Goal: Information Seeking & Learning: Check status

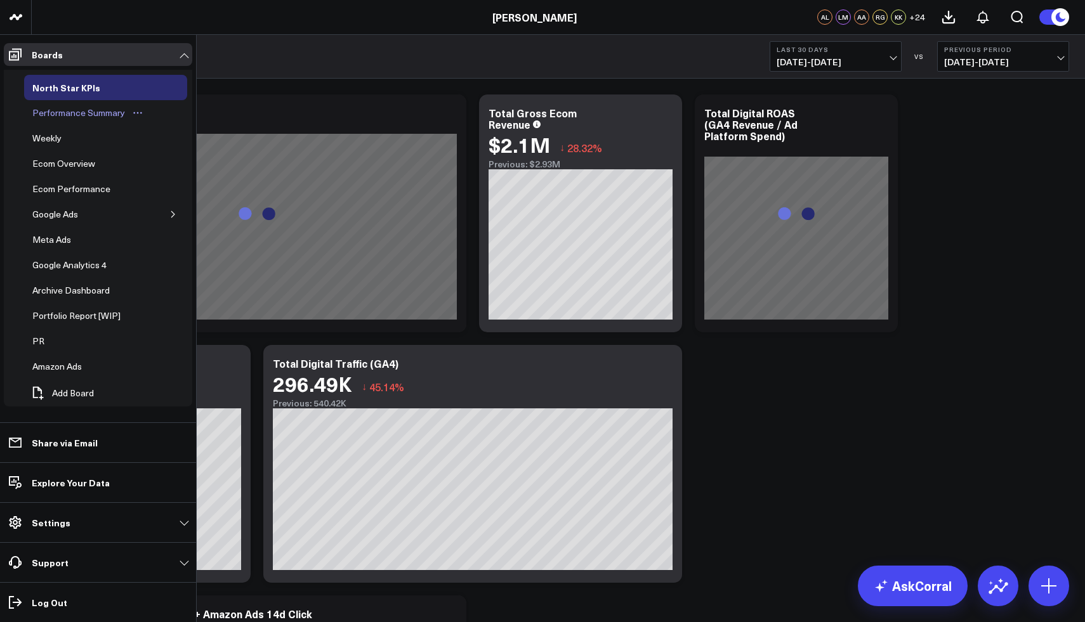
click at [57, 109] on div "Performance Summary" at bounding box center [78, 112] width 99 height 15
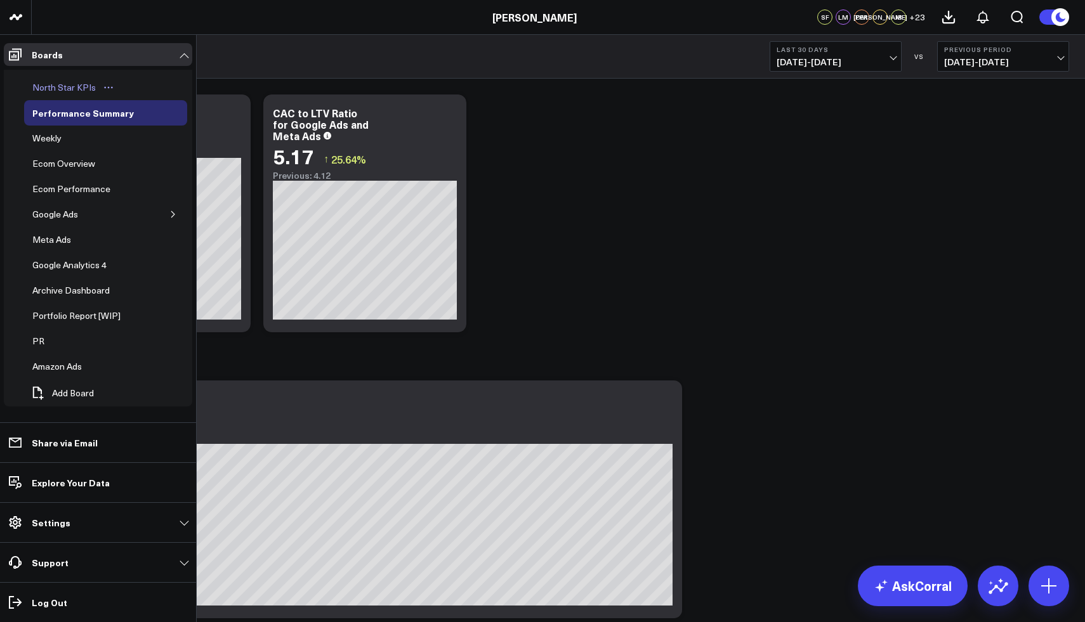
click at [42, 86] on div "North Star KPIs" at bounding box center [64, 87] width 70 height 15
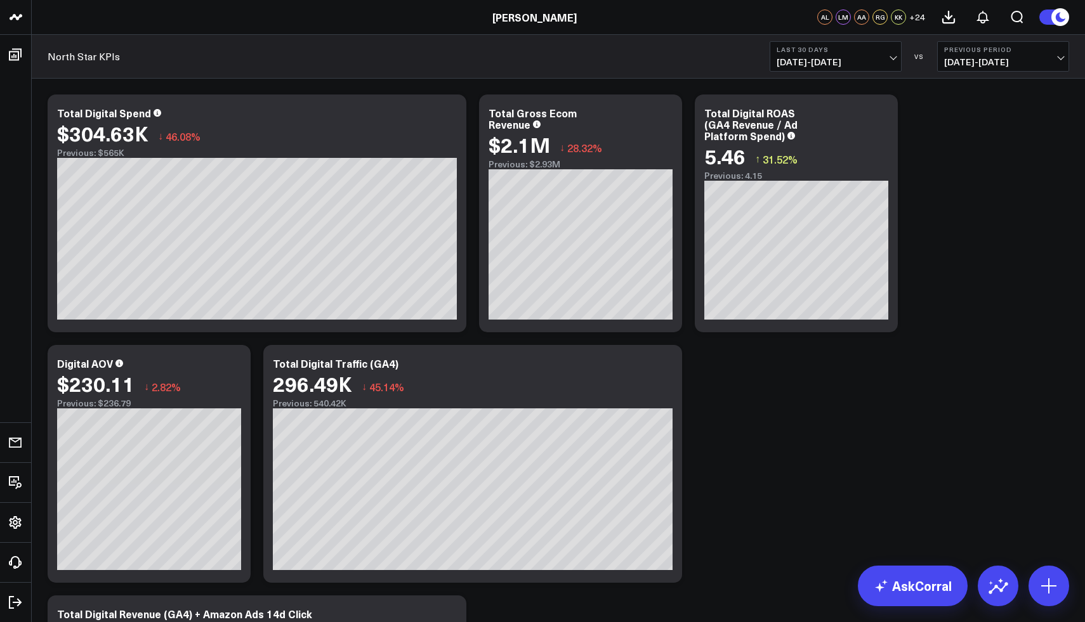
click at [976, 62] on span "[DATE] - [DATE]" at bounding box center [1003, 62] width 118 height 10
click at [962, 129] on link "YoY" at bounding box center [1002, 133] width 131 height 24
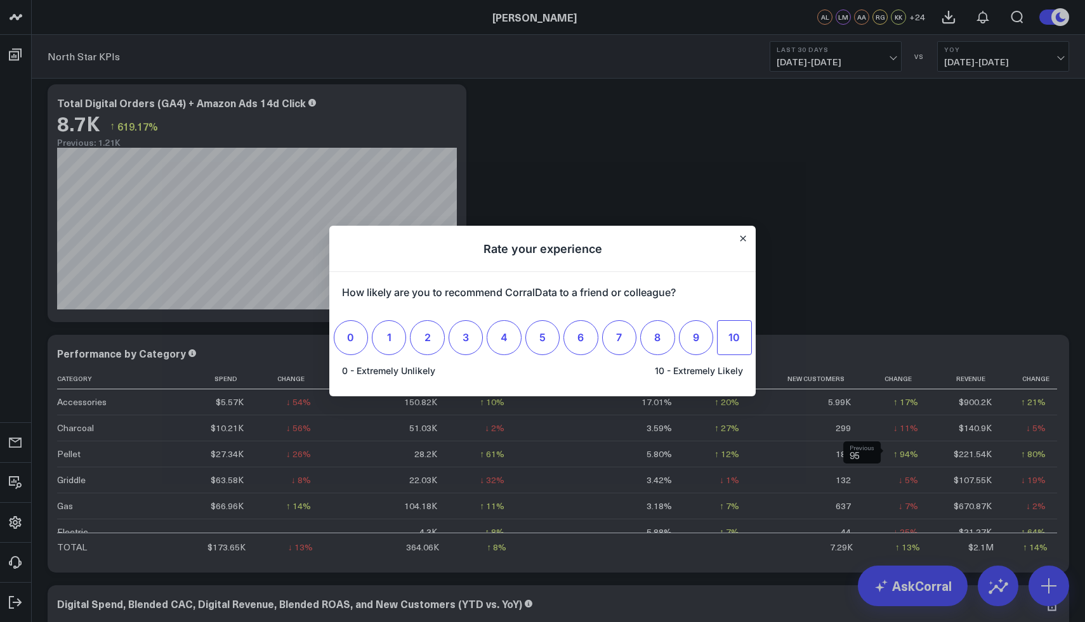
click at [734, 344] on label "10" at bounding box center [734, 337] width 34 height 34
click at [734, 337] on input "10" at bounding box center [734, 337] width 0 height 0
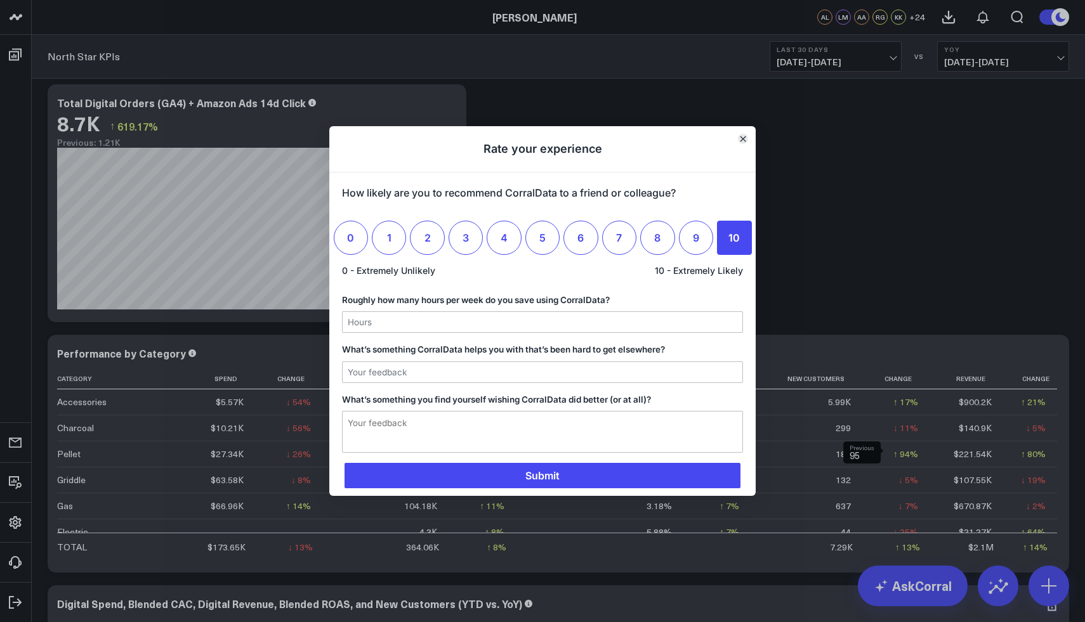
click at [742, 140] on icon "Close" at bounding box center [742, 138] width 5 height 5
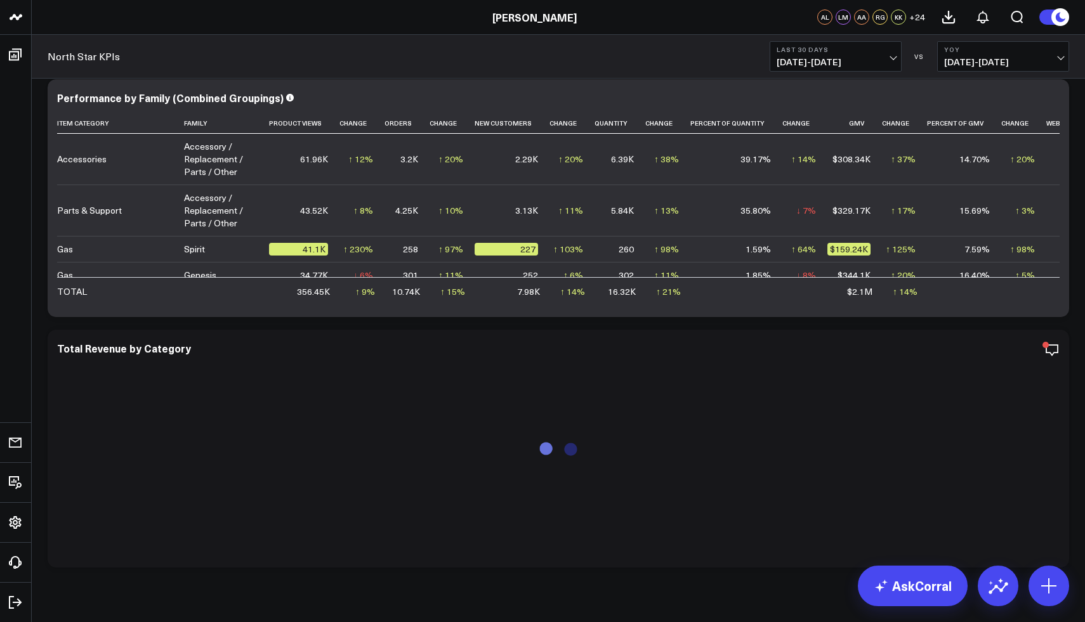
scroll to position [1582, 0]
